Goal: Book appointment/travel/reservation

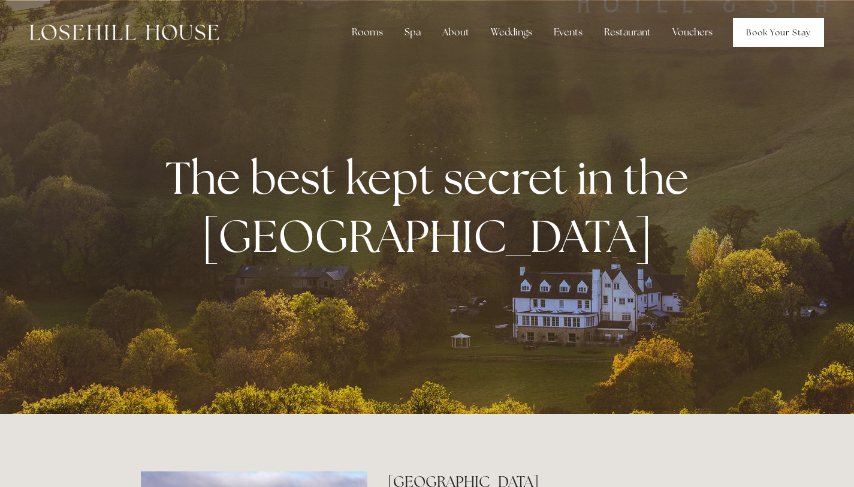
click at [757, 38] on link "Book Your Stay" at bounding box center [778, 32] width 91 height 29
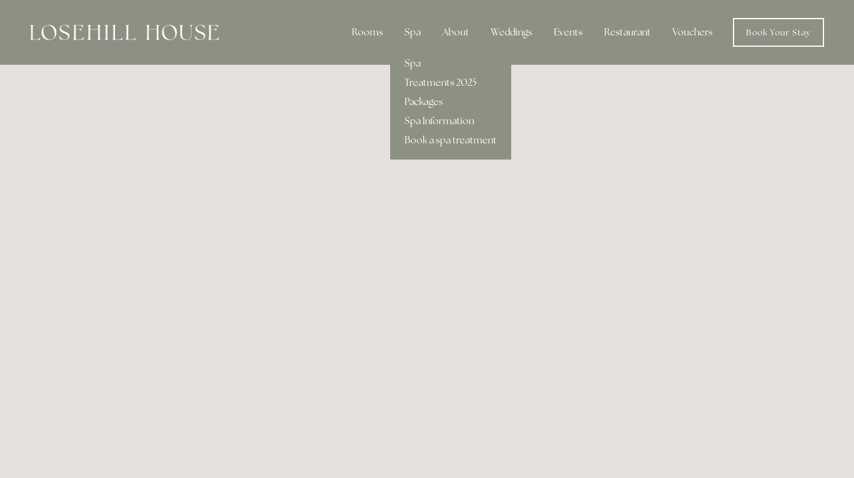
click at [417, 100] on link "Packages" at bounding box center [450, 101] width 121 height 19
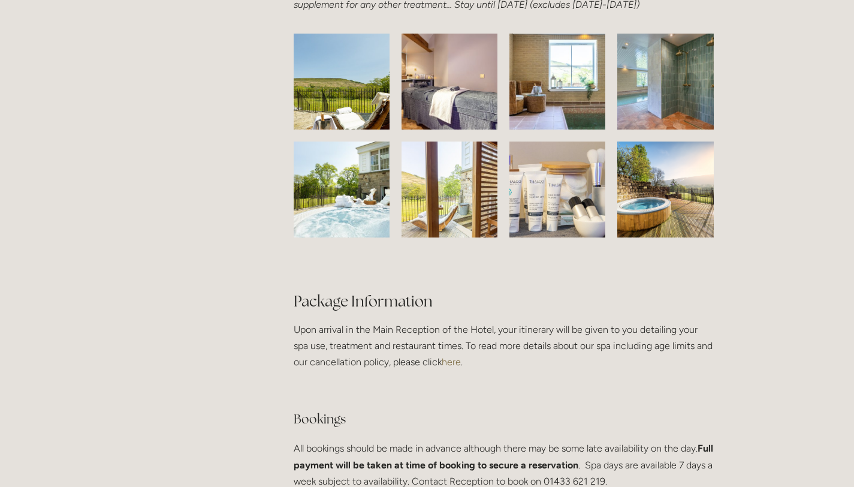
scroll to position [1999, 0]
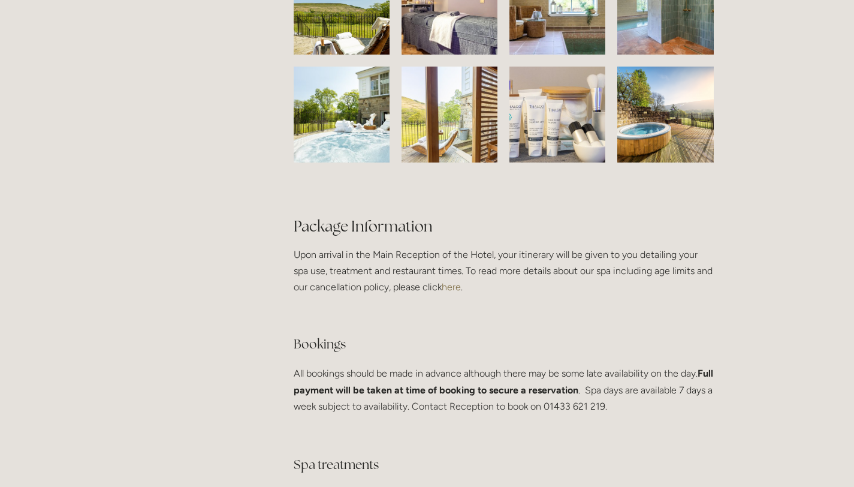
drag, startPoint x: 690, startPoint y: 191, endPoint x: 679, endPoint y: 166, distance: 27.6
click at [690, 185] on div at bounding box center [503, 66] width 440 height 237
click at [663, 143] on img at bounding box center [666, 115] width 128 height 96
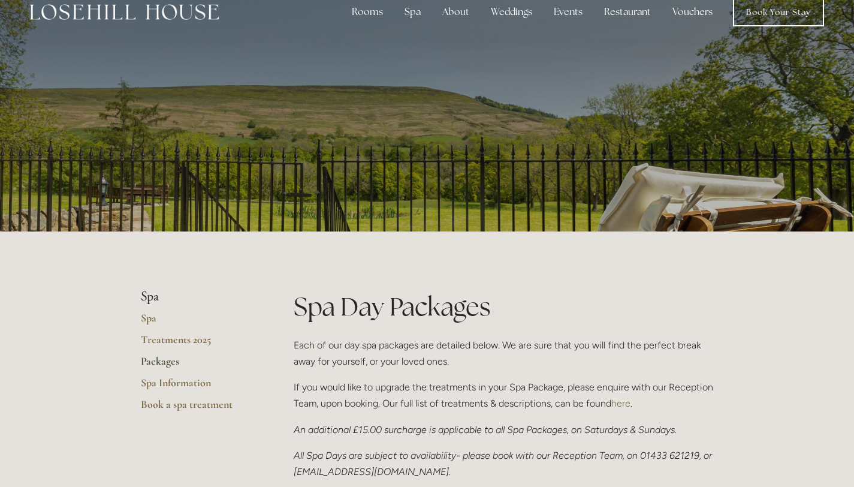
scroll to position [0, 0]
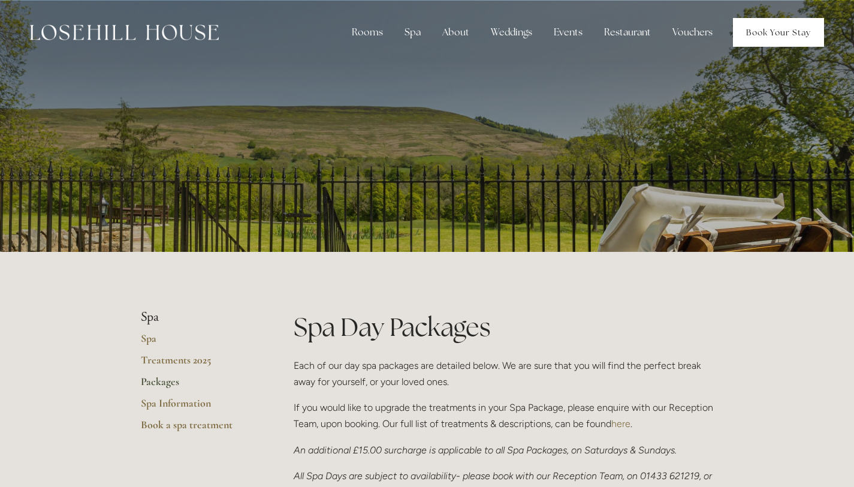
click at [748, 37] on link "Book Your Stay" at bounding box center [778, 32] width 91 height 29
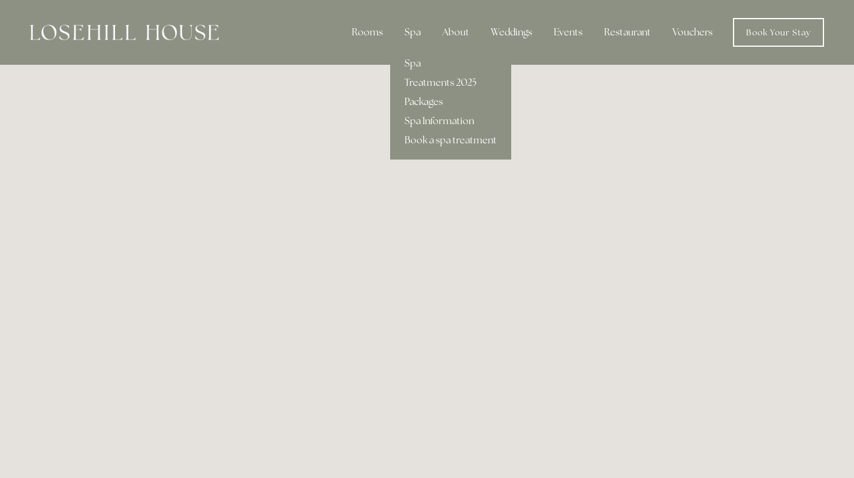
click at [419, 101] on link "Packages" at bounding box center [450, 101] width 121 height 19
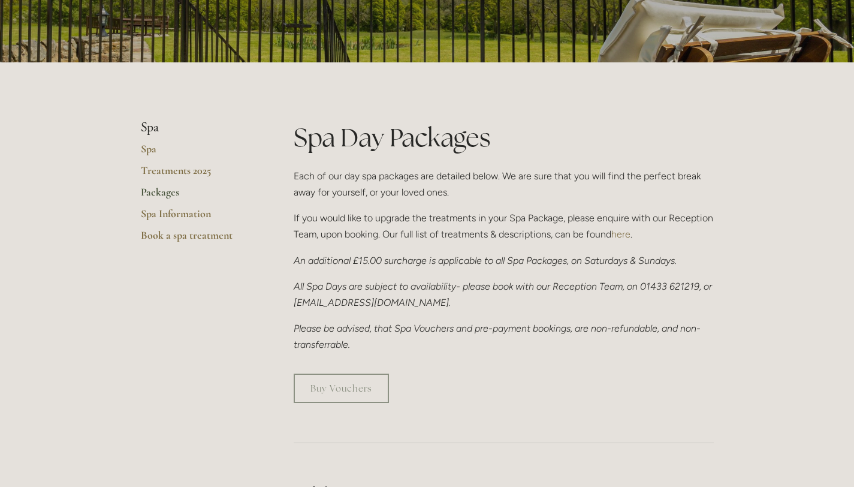
scroll to position [194, 0]
